Goal: Submit feedback/report problem: Submit feedback/report problem

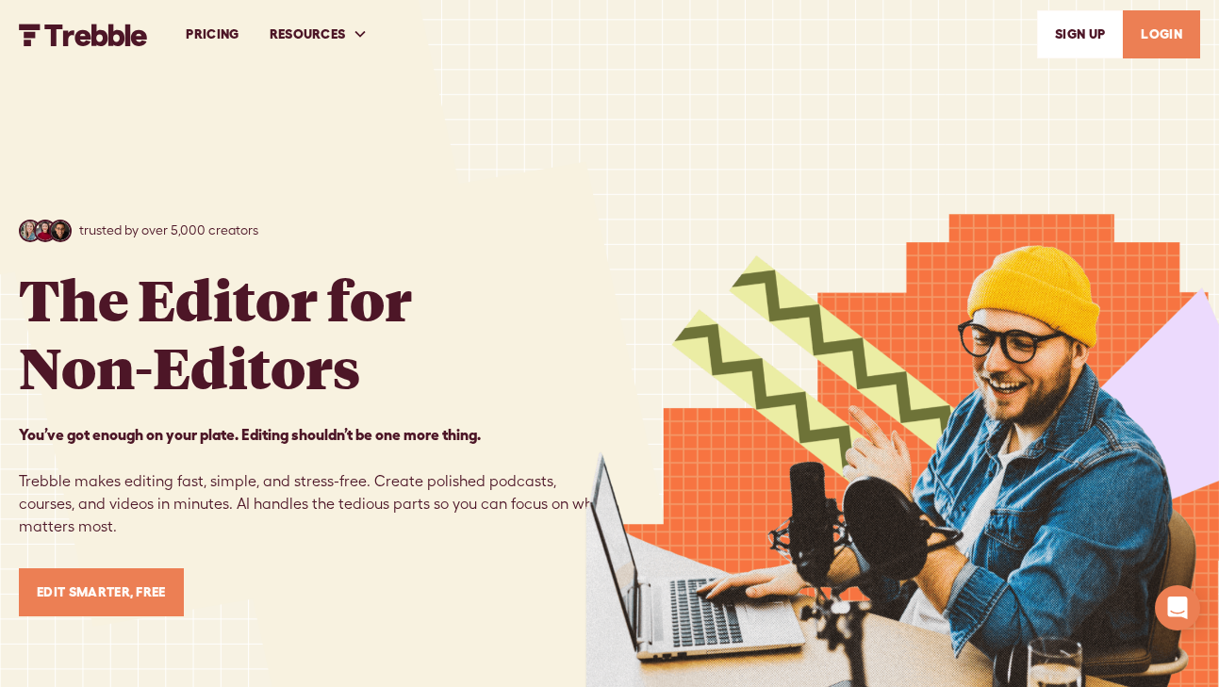
click at [1164, 29] on link "LOGIN" at bounding box center [1161, 34] width 77 height 48
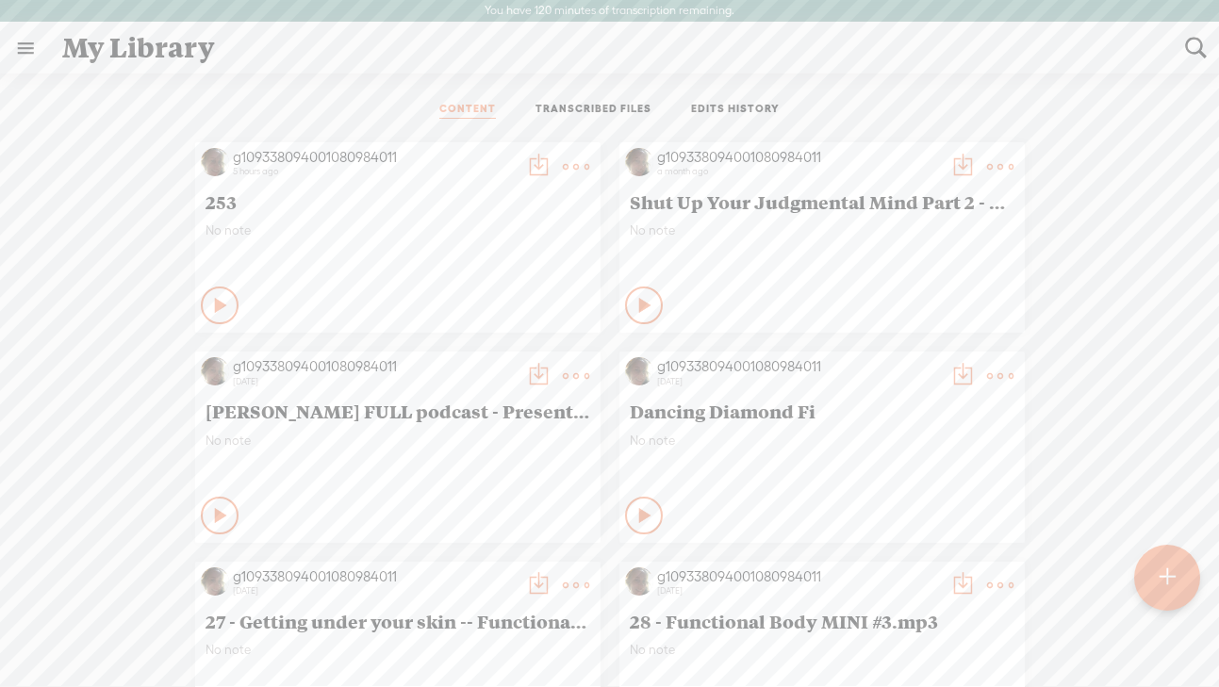
click at [571, 167] on t at bounding box center [576, 167] width 26 height 26
click at [331, 154] on div "g109338094001080984011" at bounding box center [374, 157] width 283 height 19
click at [331, 153] on div "g109338094001080984011" at bounding box center [374, 157] width 283 height 19
click at [229, 193] on span "253" at bounding box center [398, 201] width 385 height 23
click at [22, 39] on link at bounding box center [25, 48] width 49 height 49
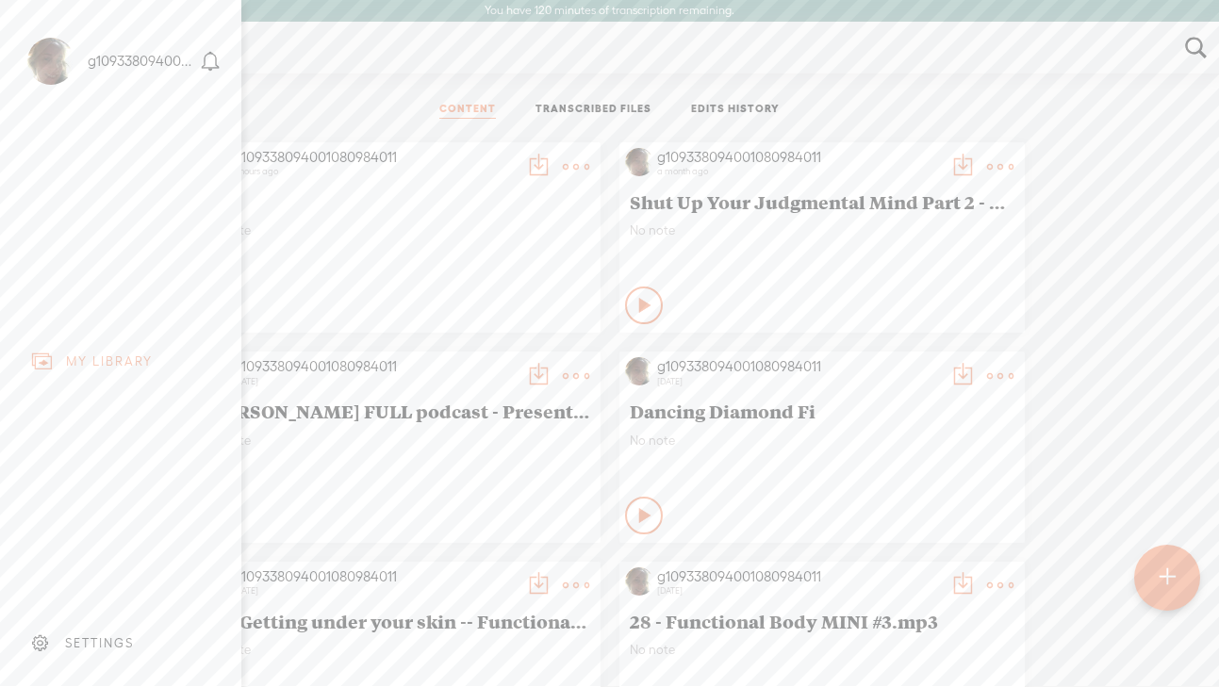
click at [107, 642] on div "SETTINGS" at bounding box center [99, 644] width 69 height 16
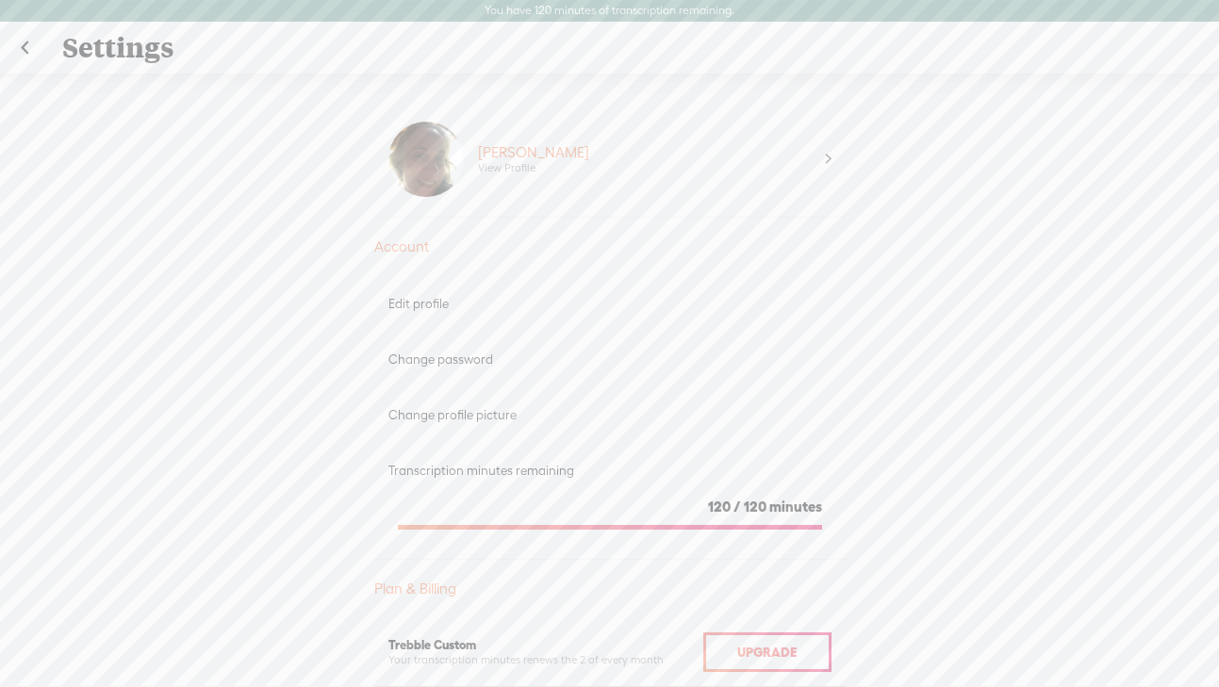
click at [26, 52] on link at bounding box center [24, 48] width 47 height 49
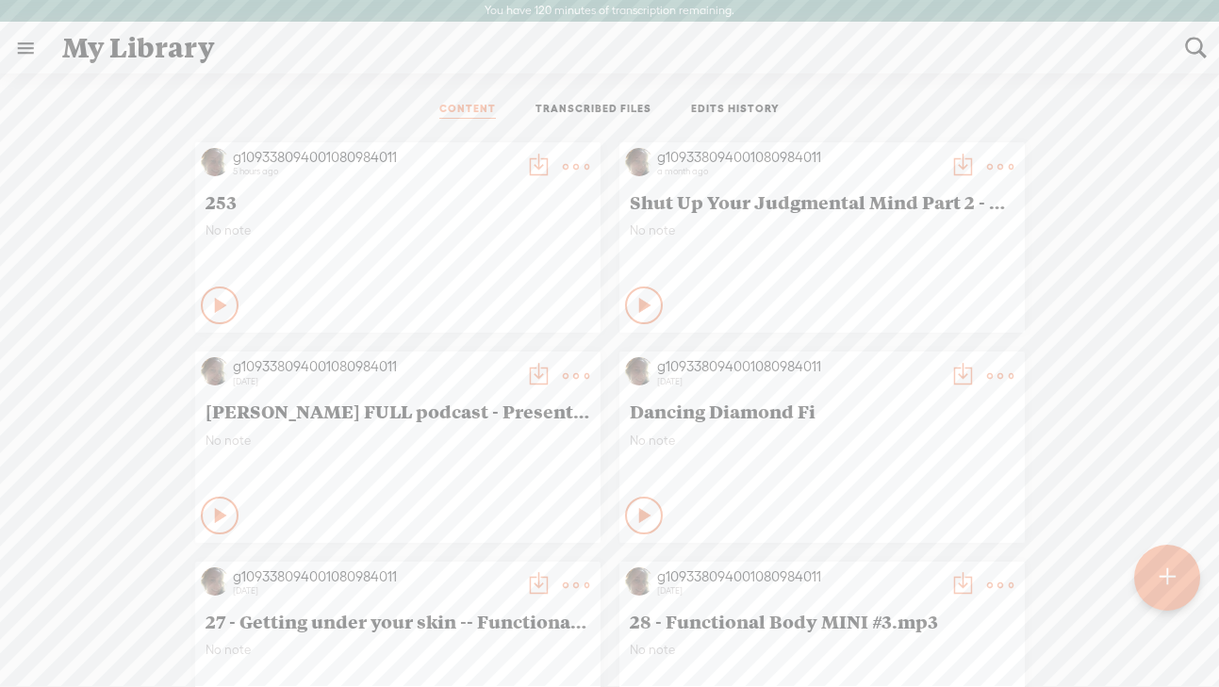
click at [19, 59] on link at bounding box center [25, 48] width 49 height 49
click at [1060, 84] on body "You have 120 minutes of transcription remaining. Upgrade to increase your limit…" at bounding box center [609, 343] width 1219 height 686
click at [569, 158] on t at bounding box center [576, 167] width 26 height 26
click at [302, 272] on div "No note" at bounding box center [398, 251] width 385 height 57
click at [290, 186] on div "253" at bounding box center [398, 202] width 394 height 32
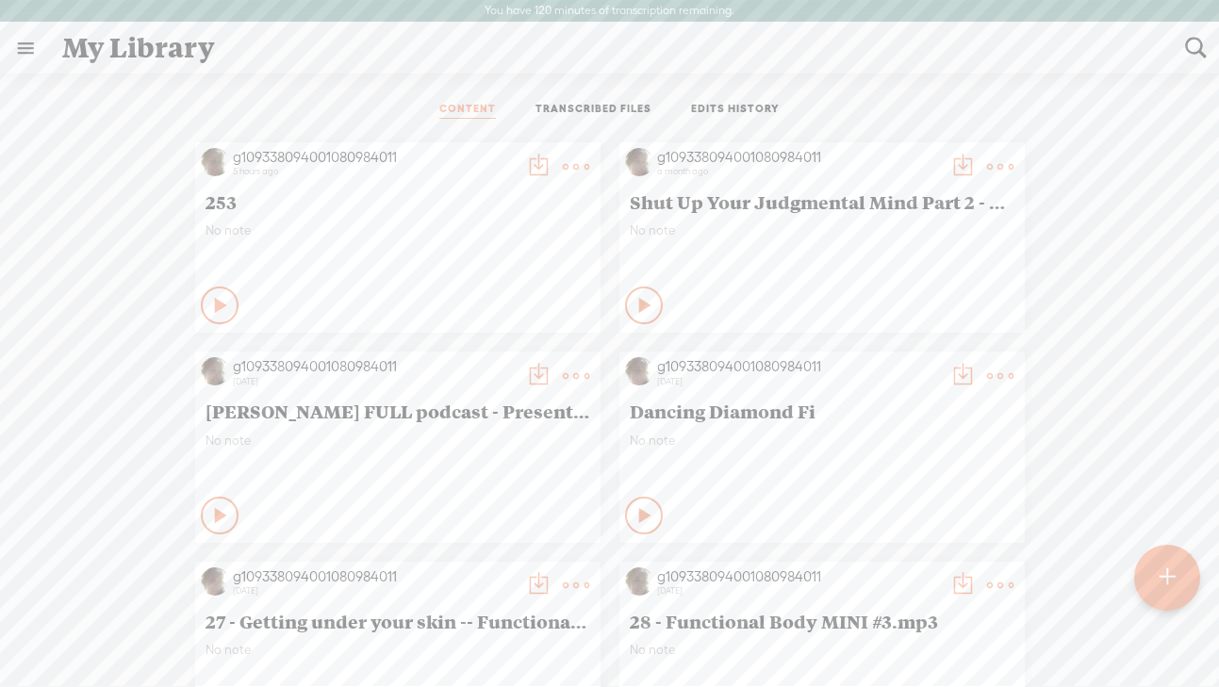
click at [279, 157] on div "g109338094001080984011" at bounding box center [374, 157] width 283 height 19
click at [30, 48] on link at bounding box center [25, 48] width 49 height 49
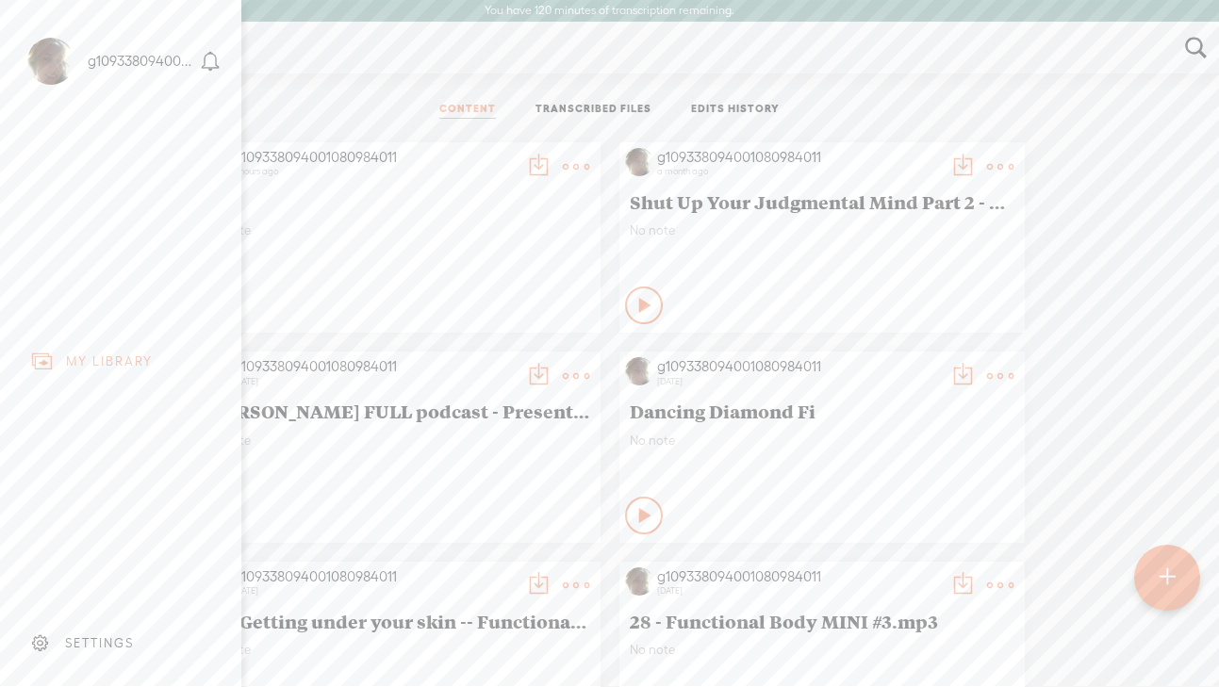
click at [112, 64] on div "g109338094001080984011" at bounding box center [141, 61] width 107 height 19
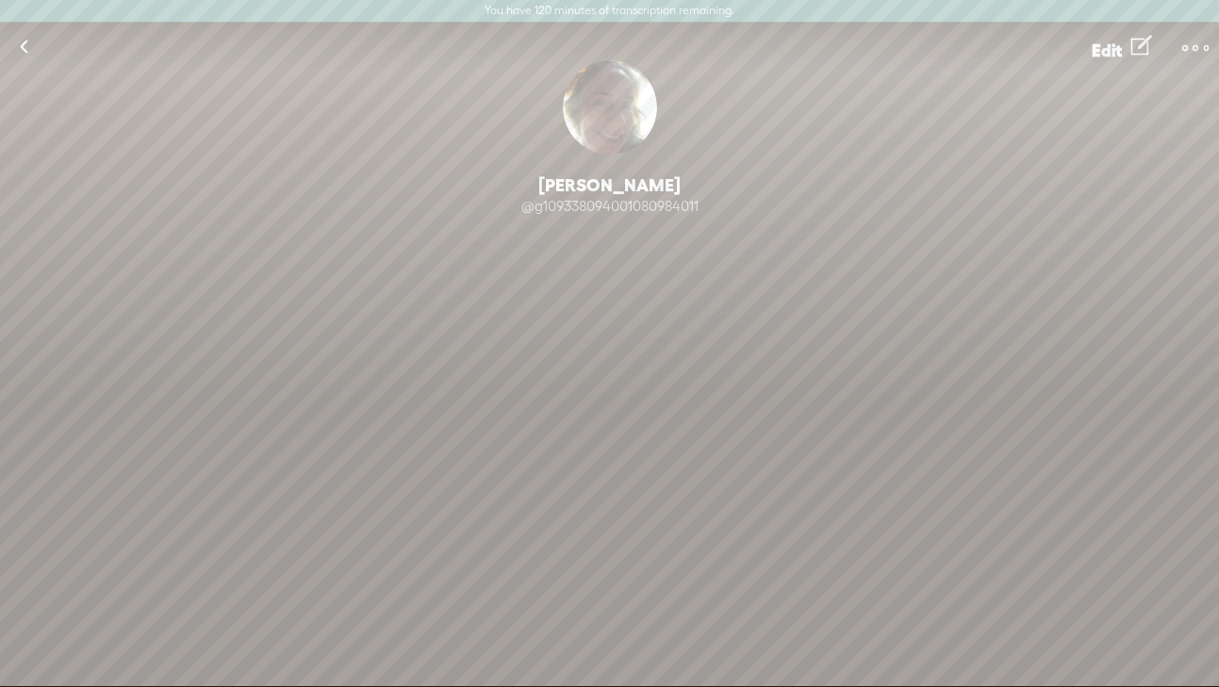
click at [1201, 48] on t at bounding box center [1195, 48] width 26 height 26
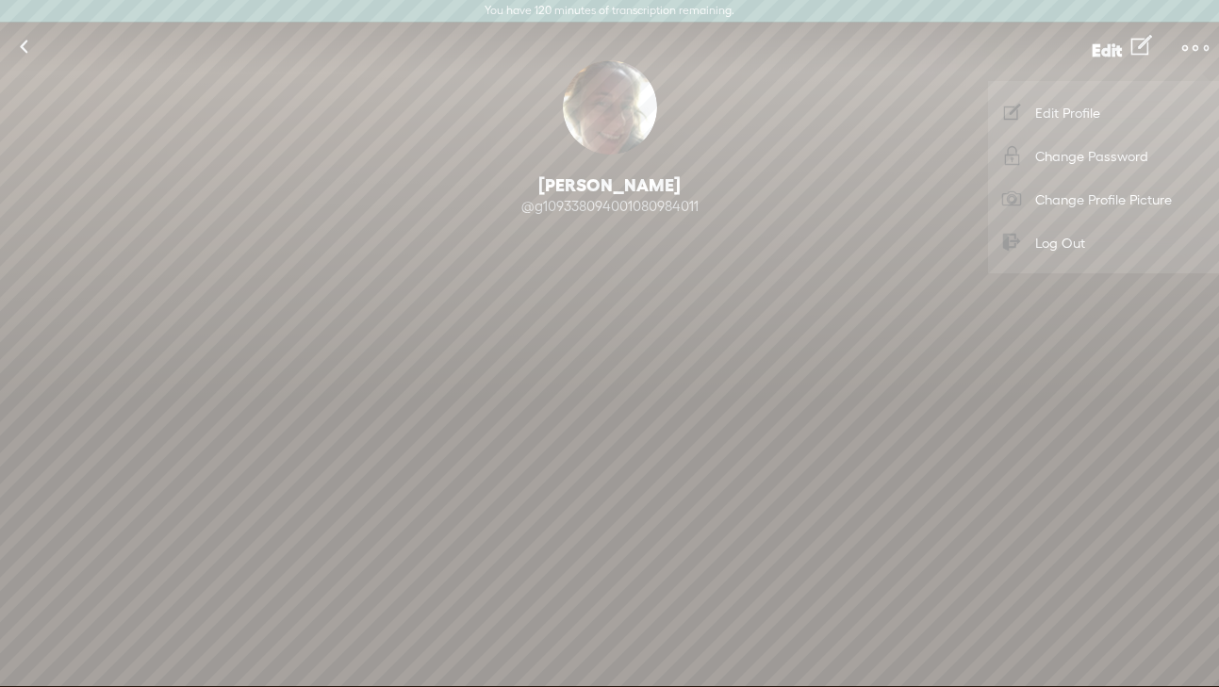
click at [25, 54] on link at bounding box center [23, 47] width 47 height 49
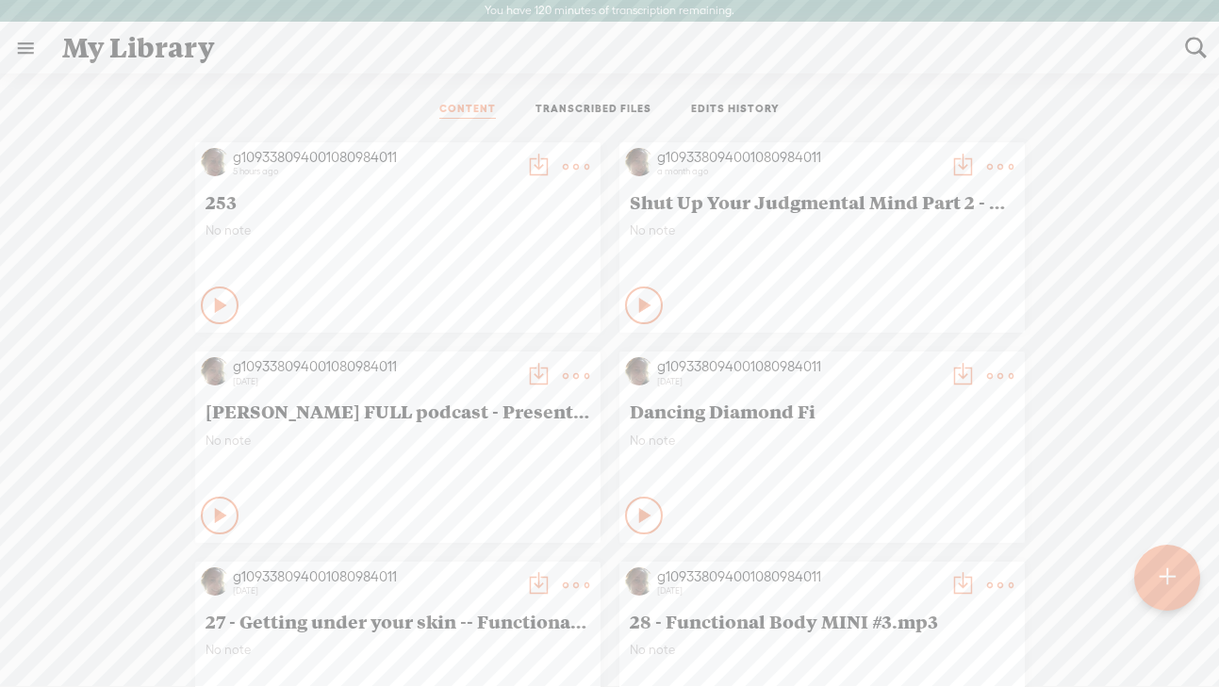
click at [33, 53] on link at bounding box center [25, 48] width 49 height 49
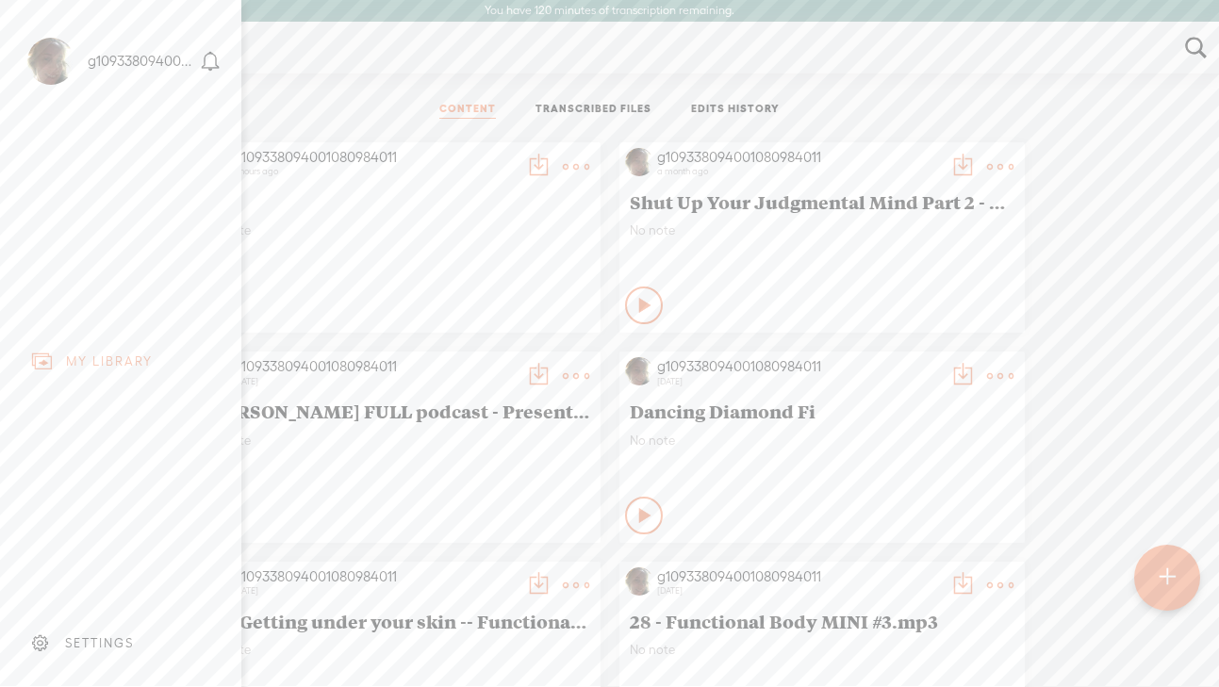
click at [38, 645] on icon at bounding box center [41, 644] width 21 height 19
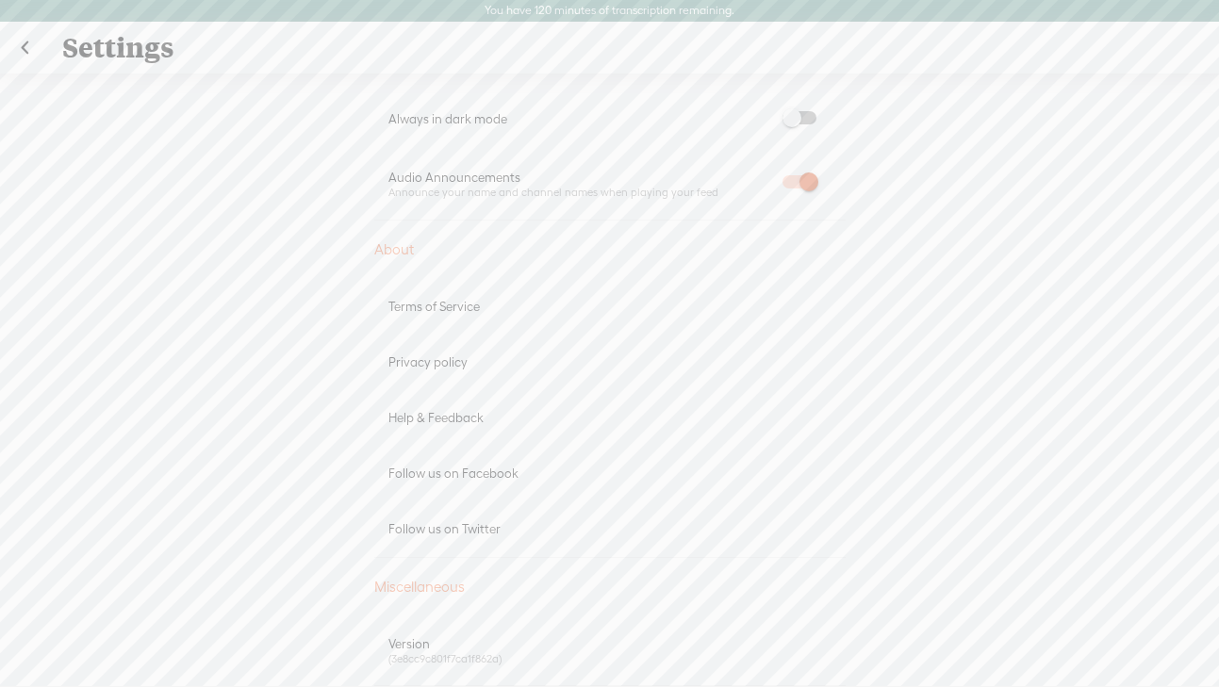
scroll to position [926, 0]
click at [411, 421] on div "Help & Feedback" at bounding box center [609, 417] width 443 height 16
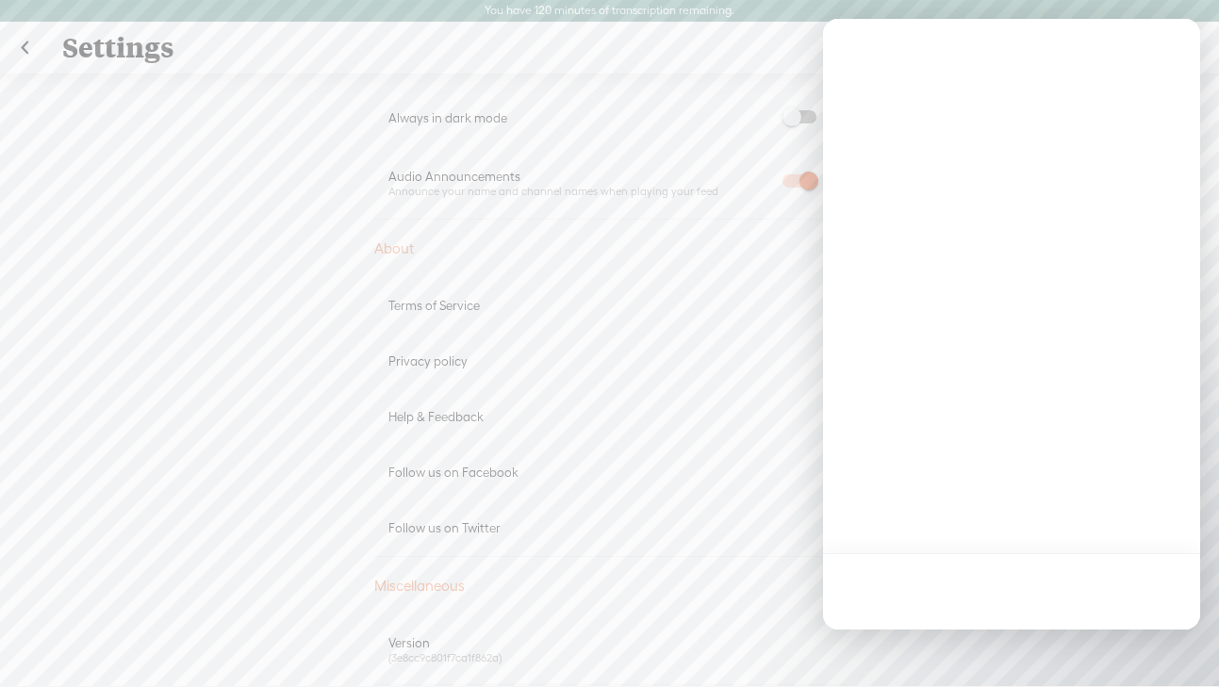
scroll to position [0, 0]
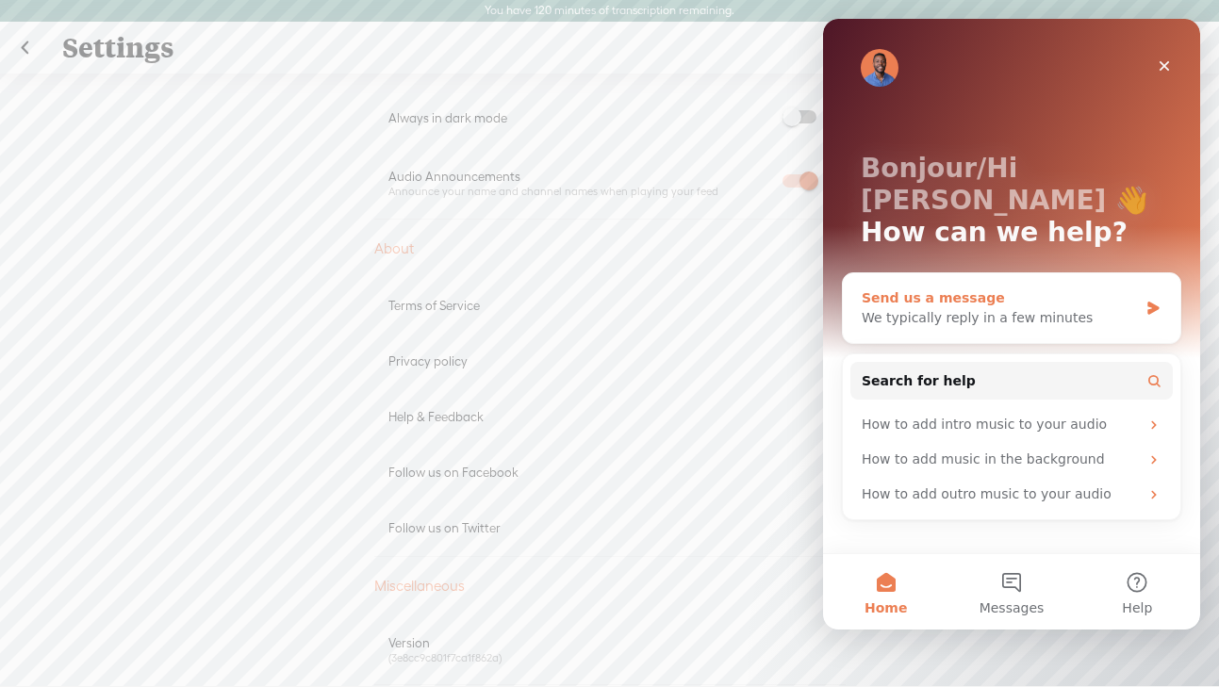
click at [959, 308] on div "We typically reply in a few minutes" at bounding box center [1000, 318] width 276 height 20
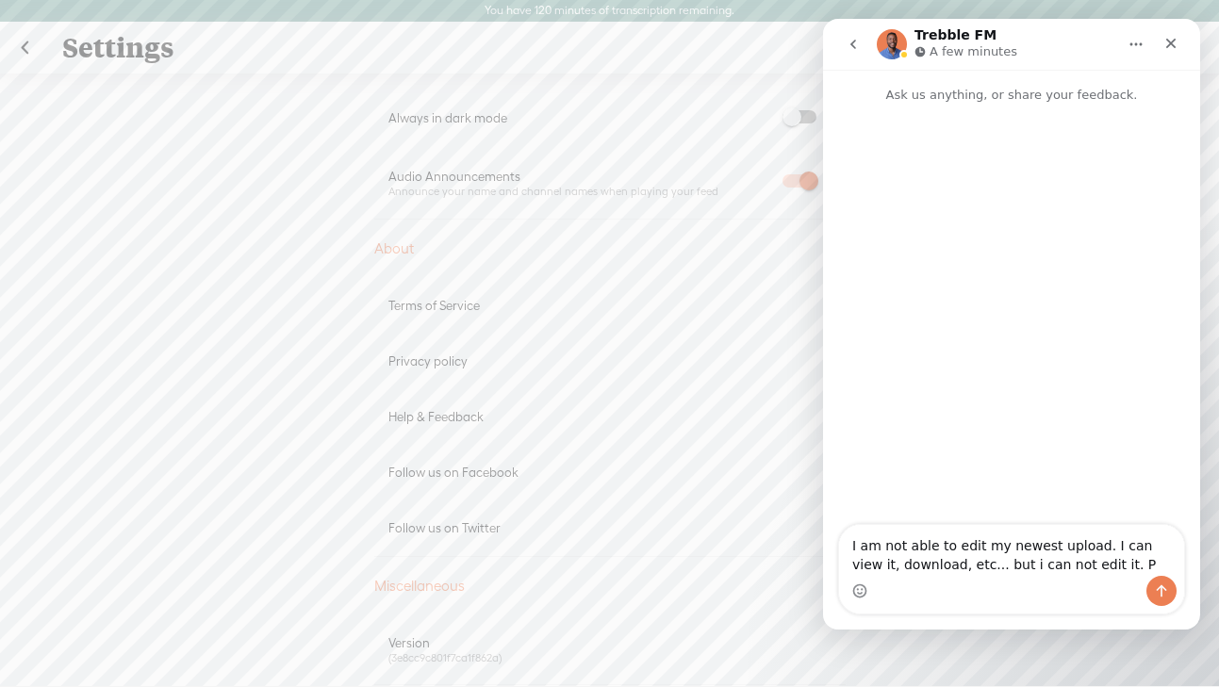
type textarea "I am not able to edit my newest upload. I can view it, download, etc... but i c…"
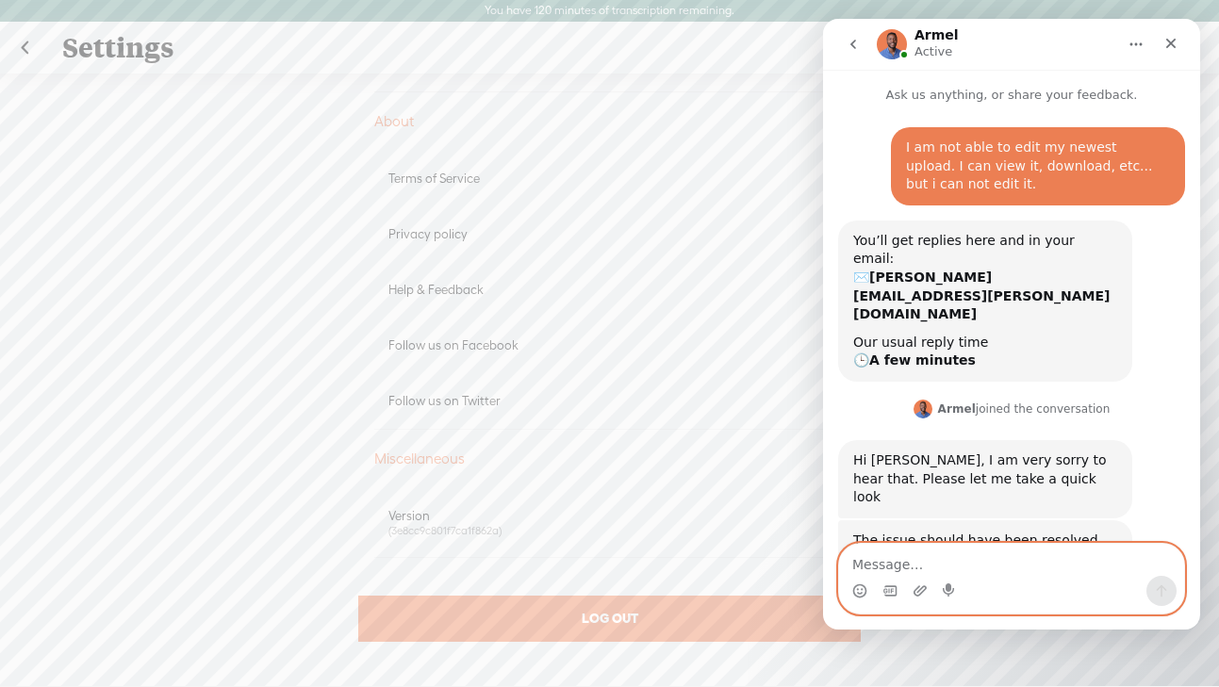
scroll to position [20, 0]
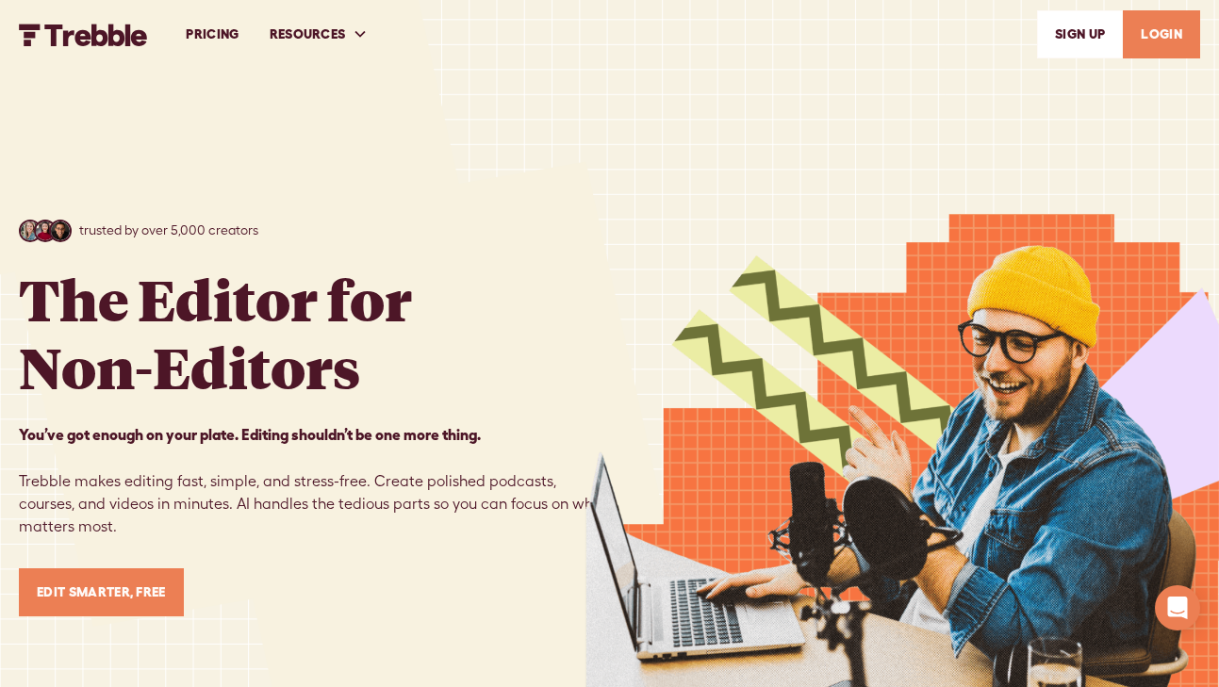
click at [1167, 26] on link "LOGIN" at bounding box center [1161, 34] width 77 height 48
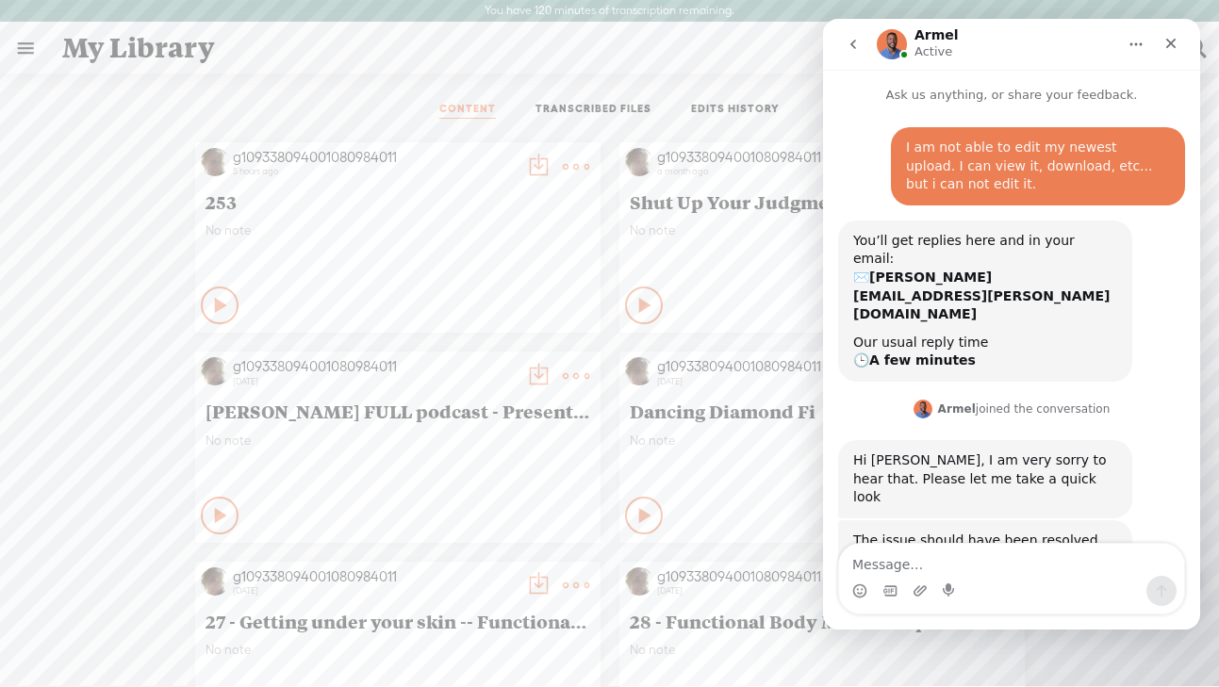
scroll to position [20, 0]
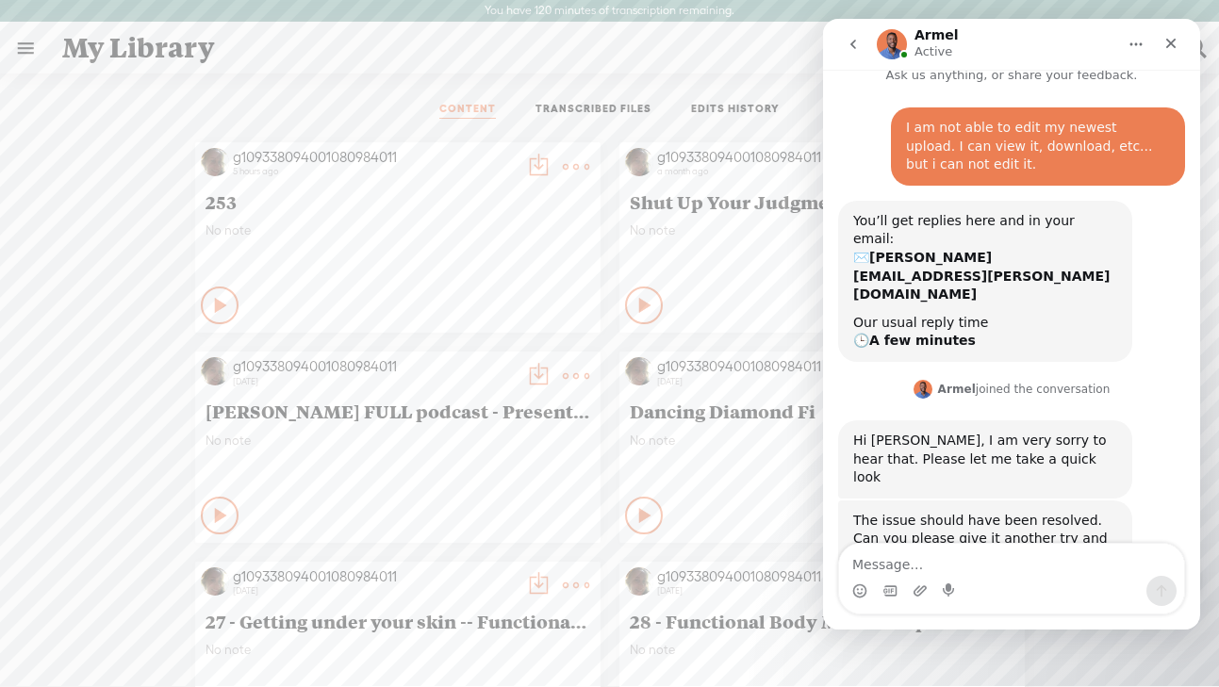
click at [570, 163] on t at bounding box center [576, 167] width 26 height 26
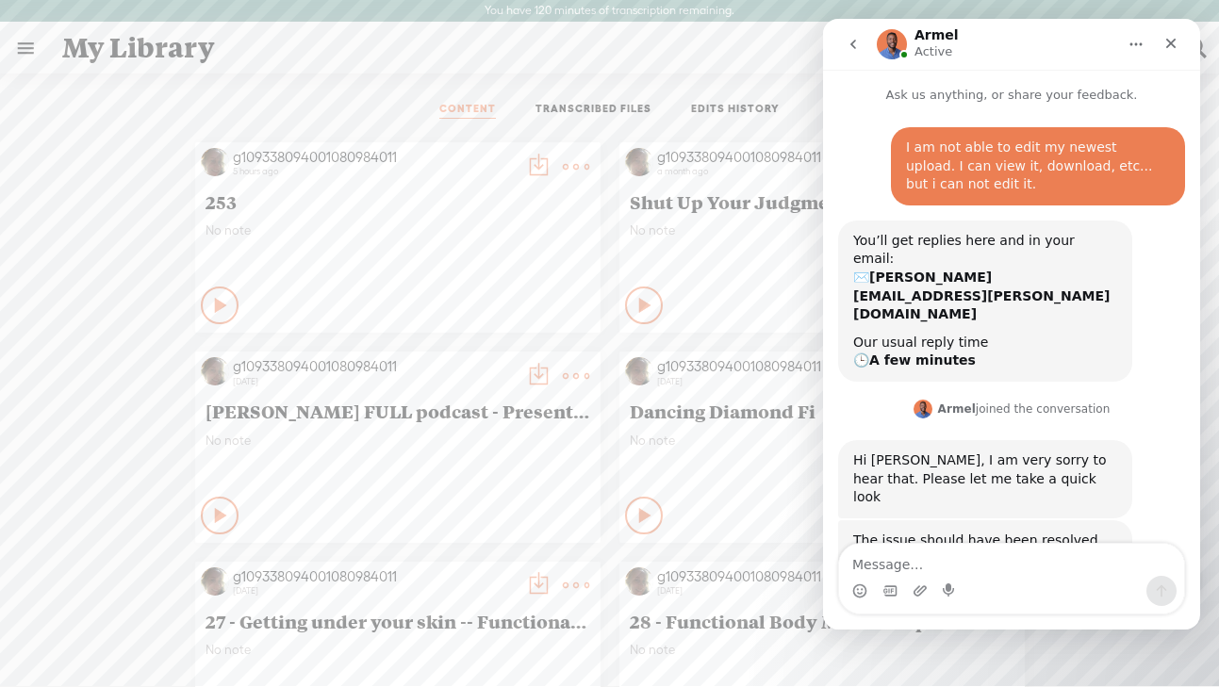
scroll to position [20, 0]
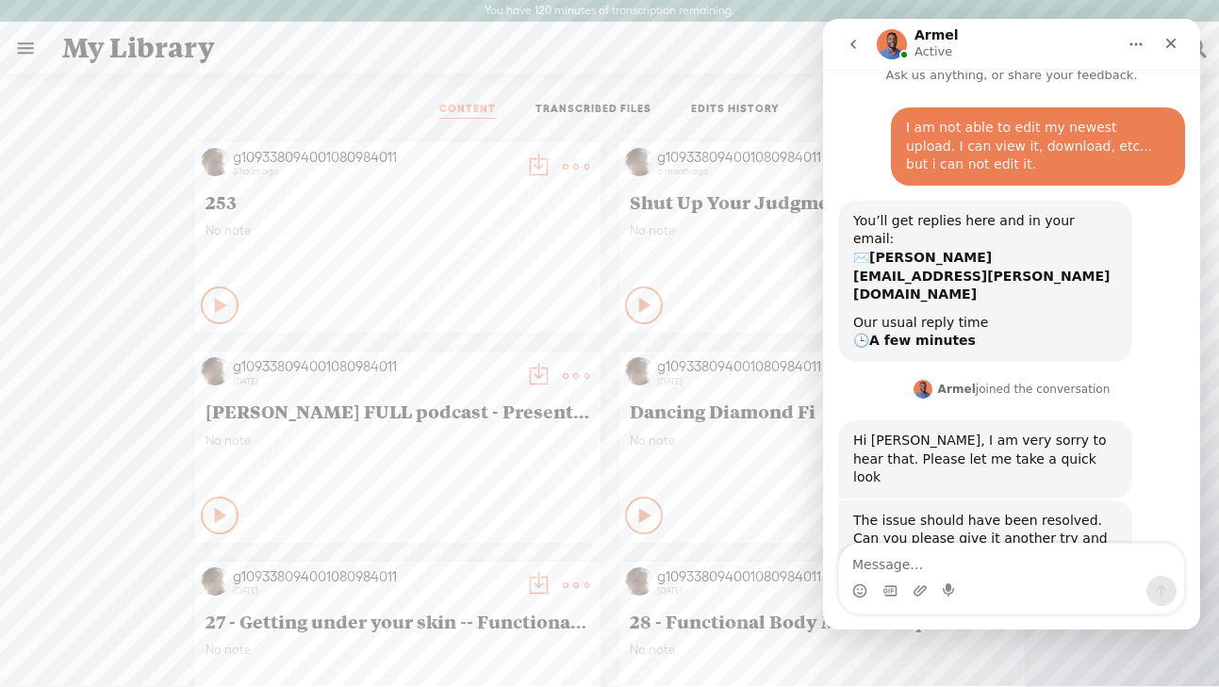
click at [354, 150] on div "g109338094001080984011" at bounding box center [374, 157] width 283 height 19
click at [570, 180] on t at bounding box center [576, 167] width 26 height 26
click at [570, 369] on t at bounding box center [576, 376] width 26 height 26
click at [593, 218] on div "g109338094001080984011 5 hours ago 253 No note Play Content" at bounding box center [397, 237] width 405 height 190
click at [578, 159] on t at bounding box center [576, 167] width 26 height 26
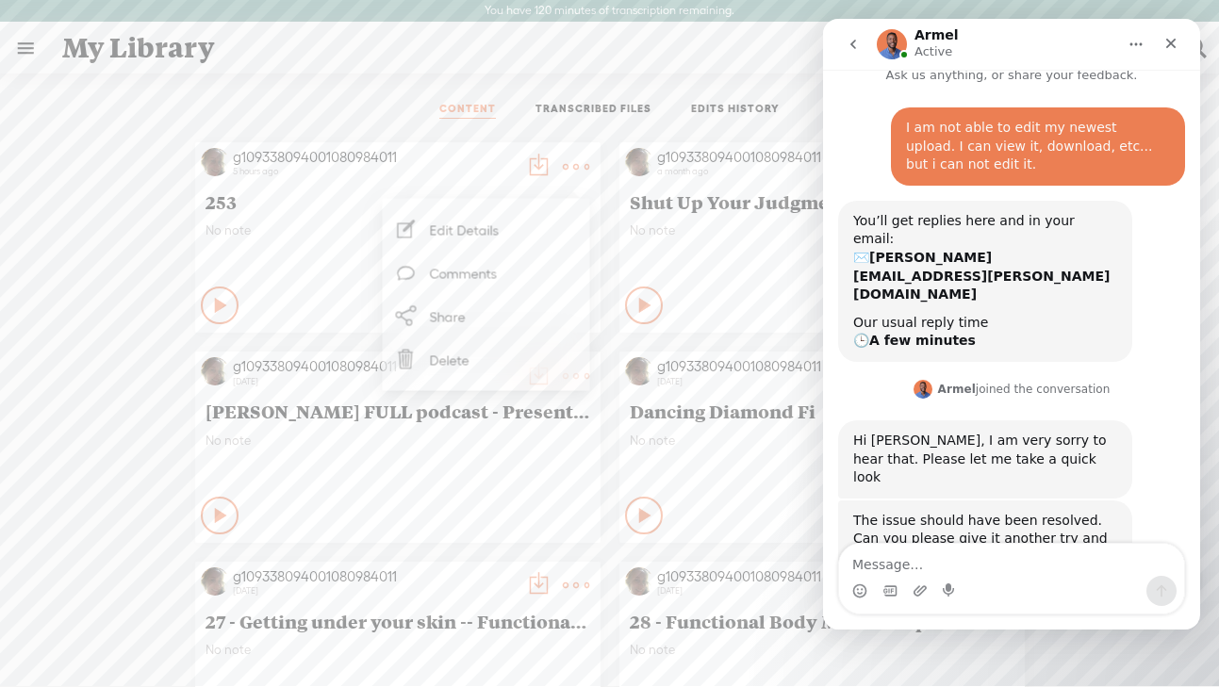
click at [599, 131] on ul "CONTENT TRANSCRIBED FILES EDITS HISTORY" at bounding box center [610, 110] width 500 height 45
click at [579, 180] on t at bounding box center [576, 167] width 26 height 26
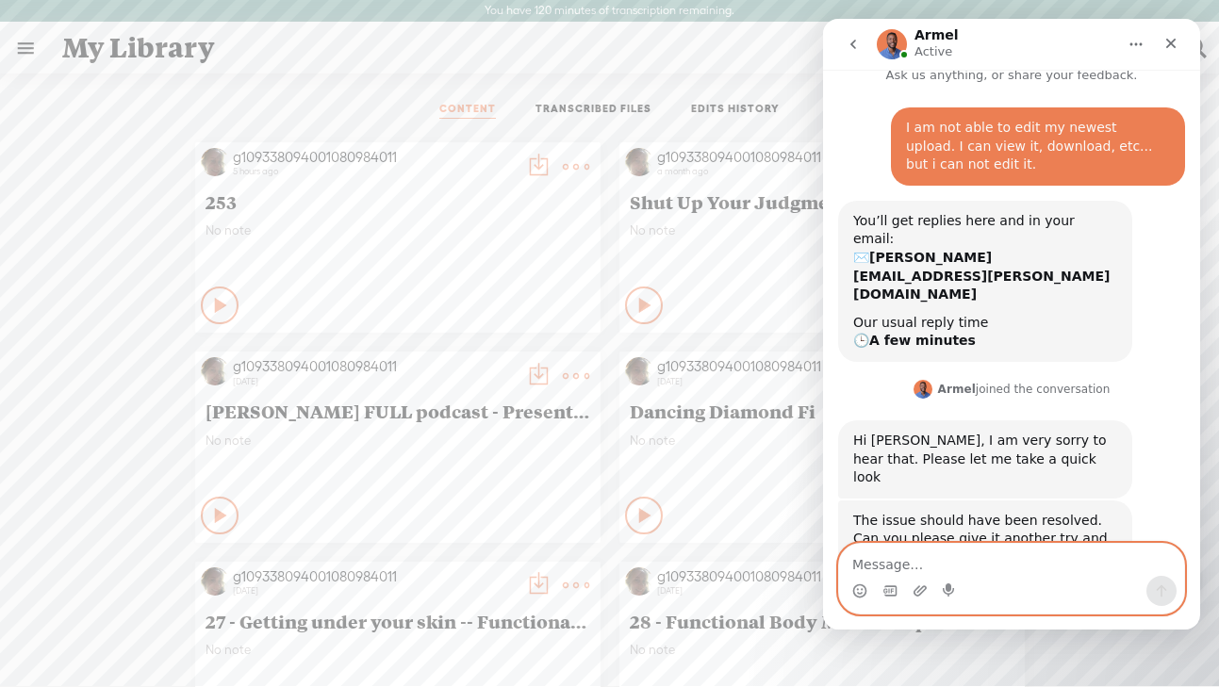
click at [885, 562] on textarea "Message…" at bounding box center [1011, 560] width 345 height 32
type textarea "O"
type textarea "I"
type textarea "Ok, seems to good now. Thank you!"
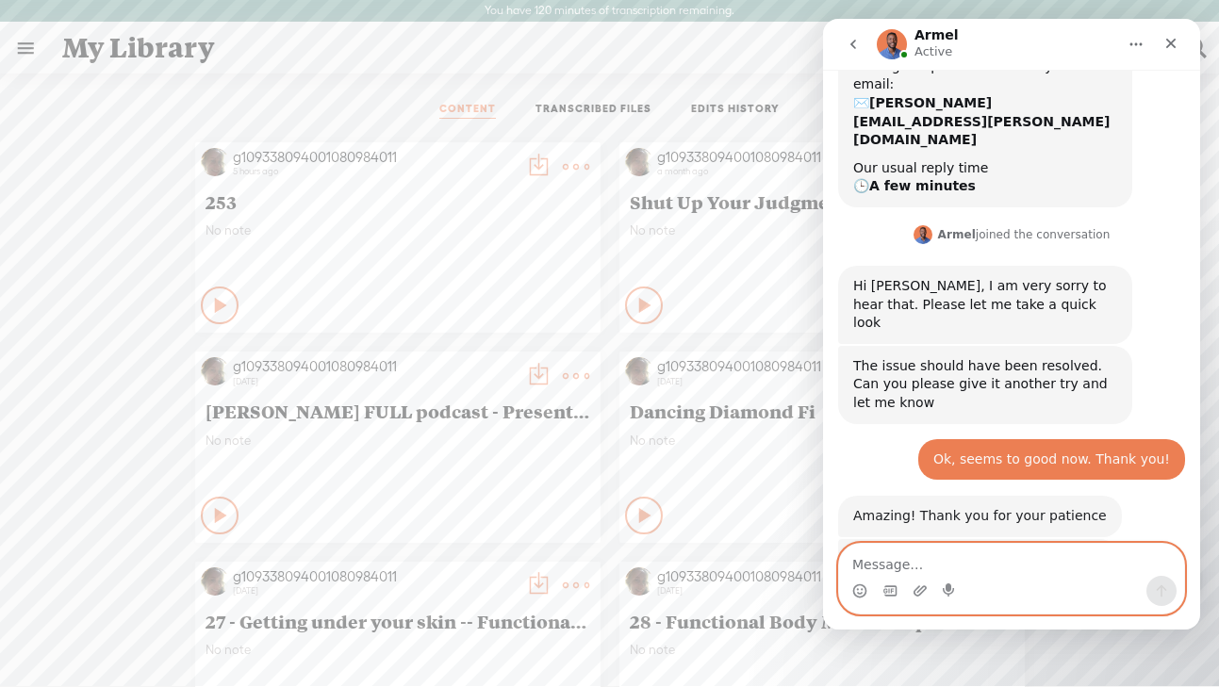
scroll to position [175, 0]
